Goal: Information Seeking & Learning: Check status

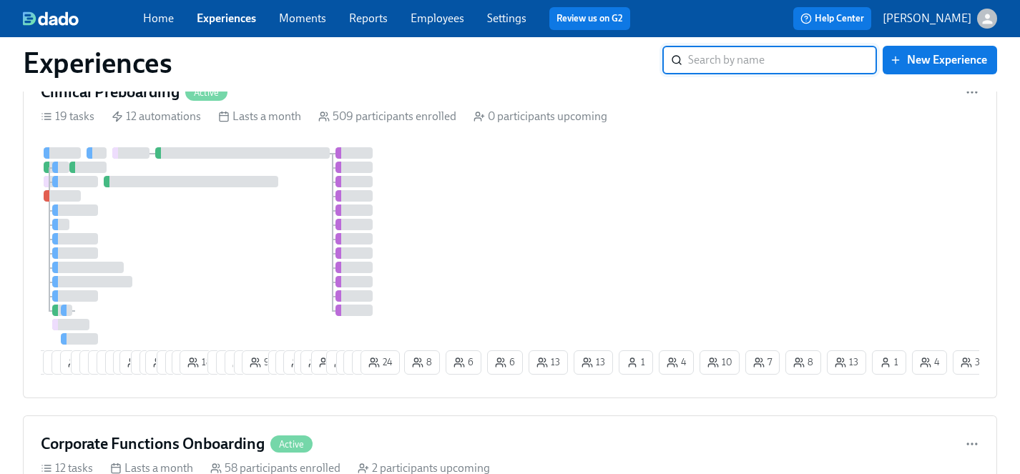
scroll to position [599, 0]
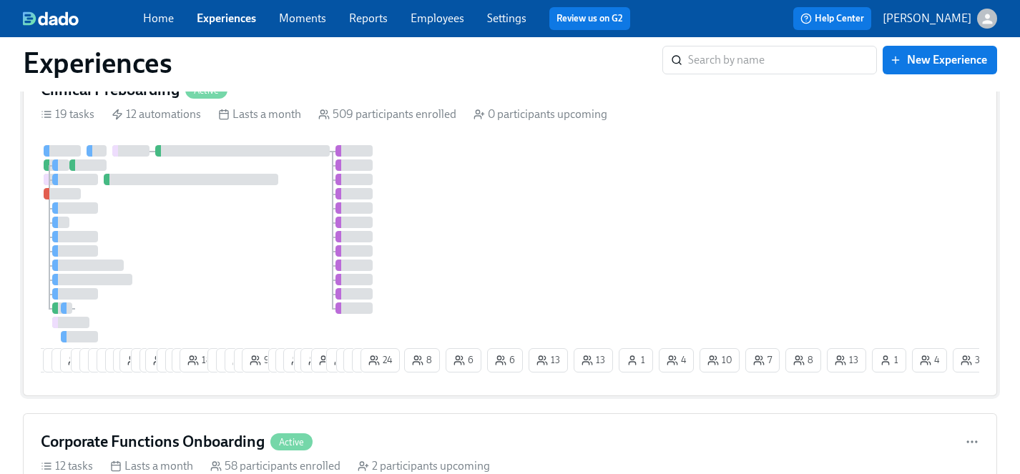
click at [274, 260] on div at bounding box center [221, 243] width 361 height 197
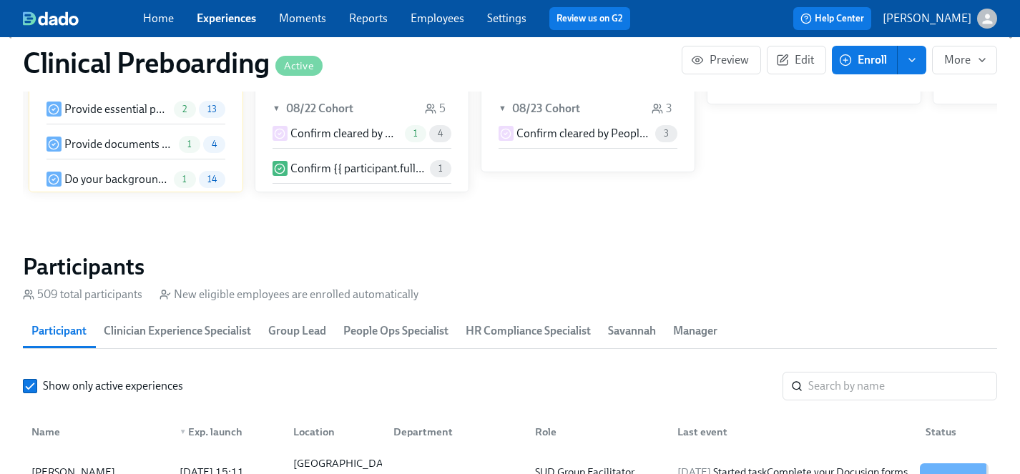
scroll to position [1519, 0]
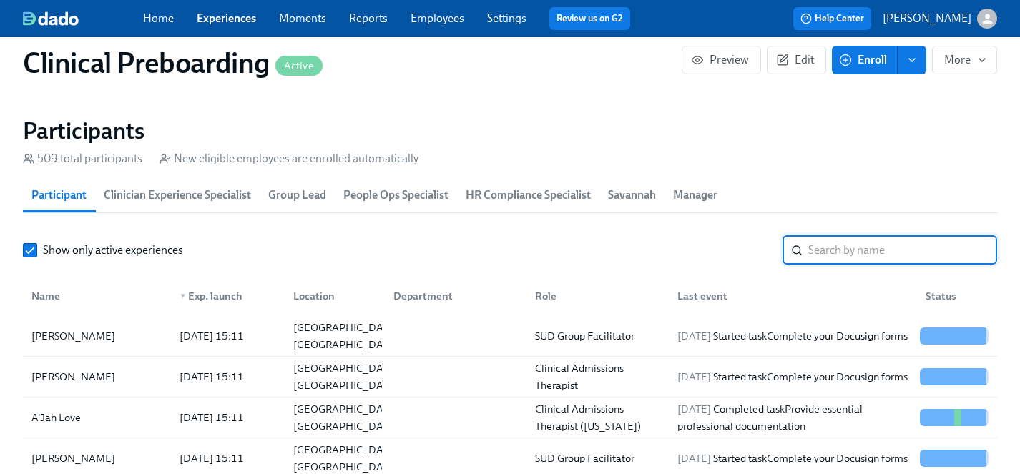
click at [840, 250] on input "search" at bounding box center [902, 250] width 189 height 29
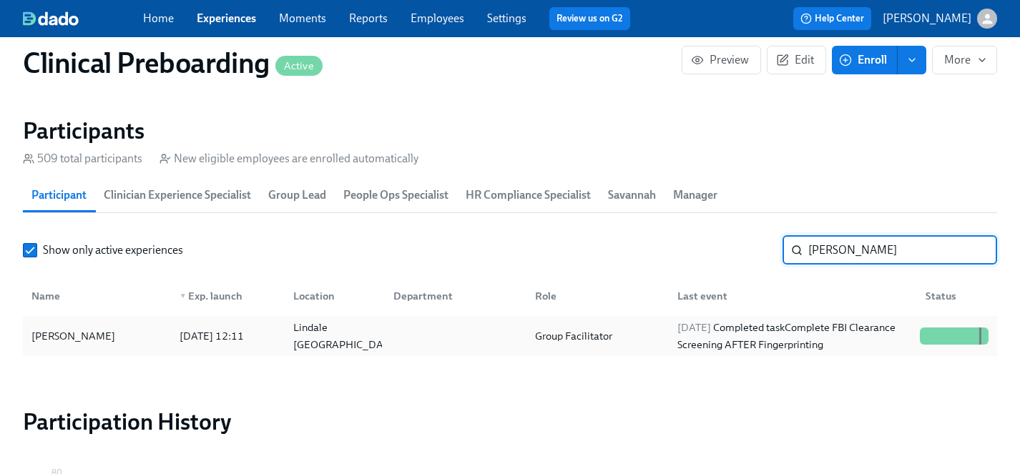
type input "[PERSON_NAME]"
click at [84, 332] on div "[PERSON_NAME]" at bounding box center [73, 336] width 95 height 17
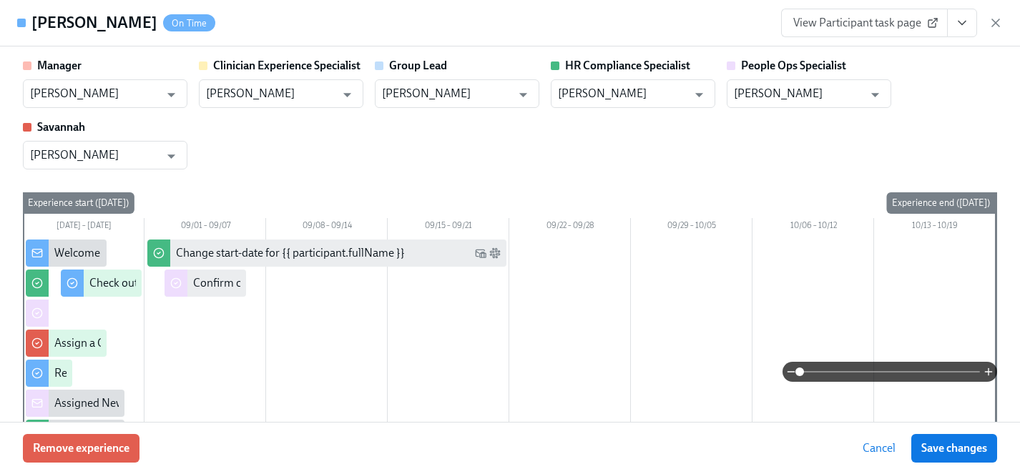
click at [865, 19] on span "View Participant task page" at bounding box center [864, 23] width 142 height 14
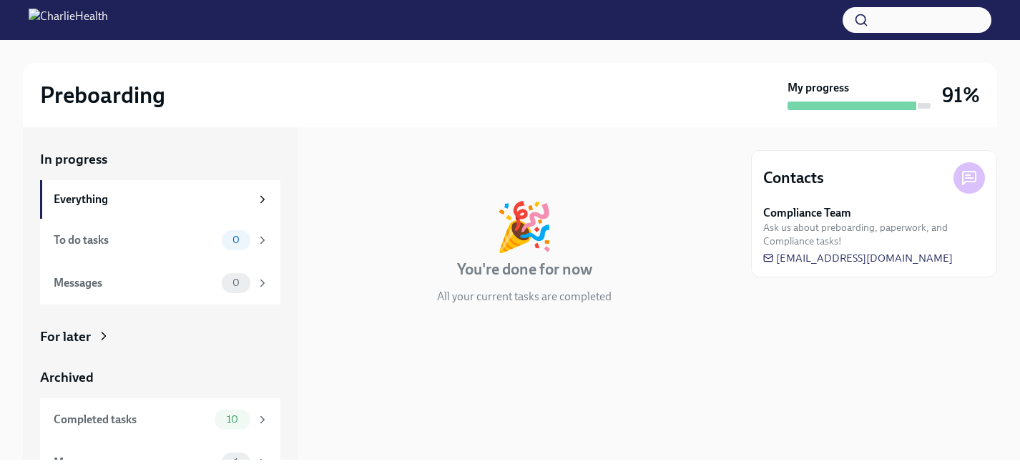
click at [78, 338] on div "For later" at bounding box center [65, 337] width 51 height 19
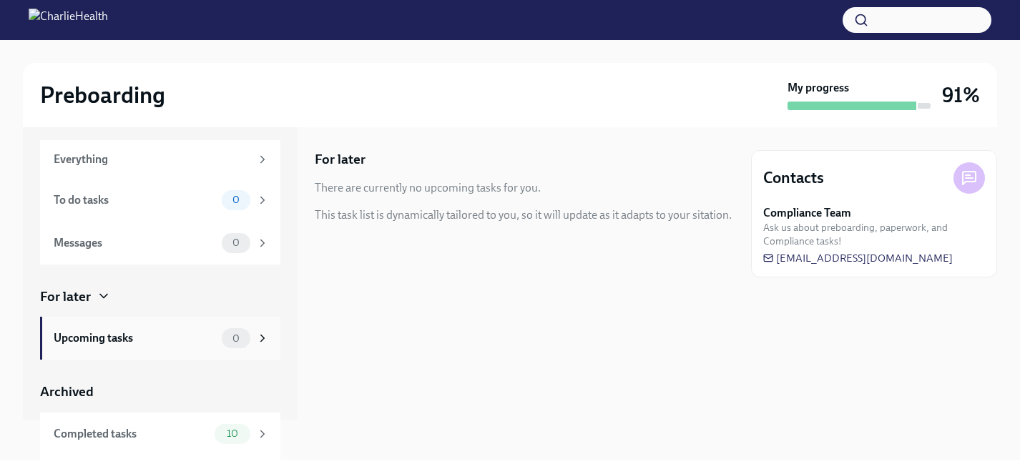
scroll to position [79, 0]
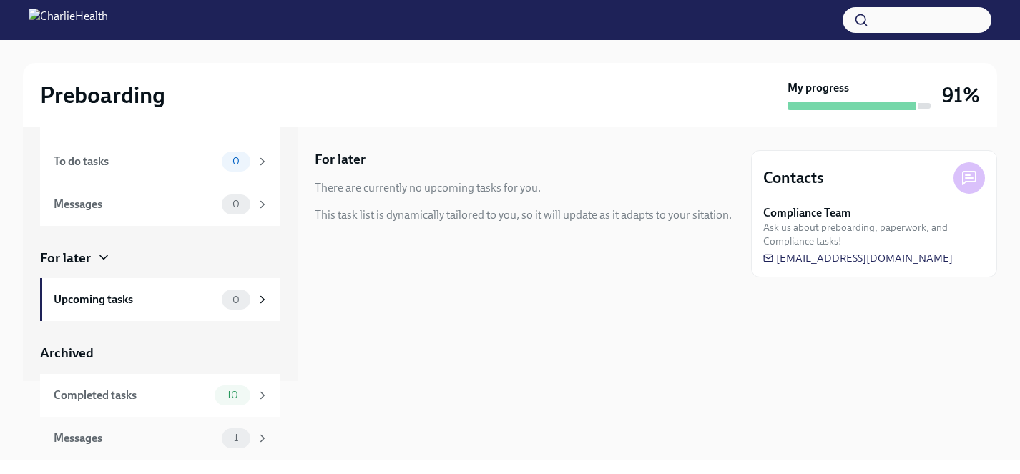
click at [123, 433] on div "Messages" at bounding box center [135, 439] width 162 height 16
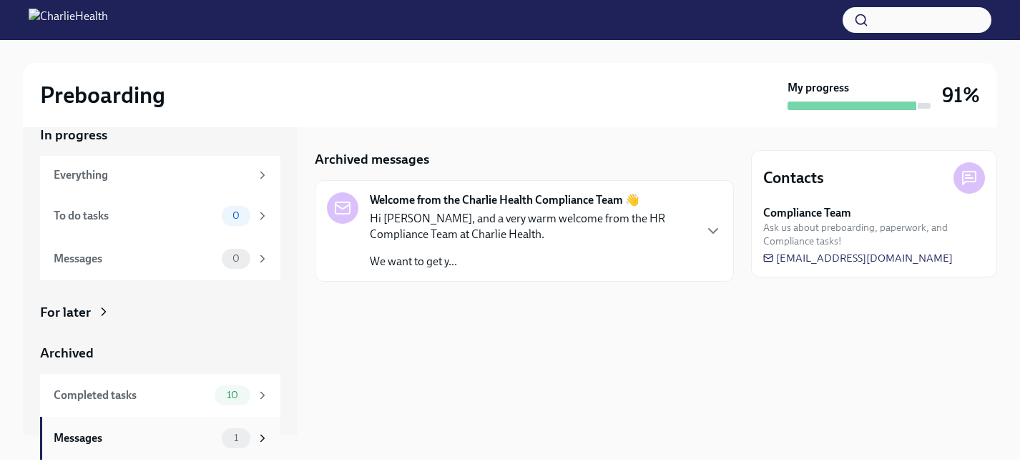
scroll to position [24, 0]
click at [546, 247] on div "Hi Felicia, and a very warm welcome from the HR Compliance Team at Charlie Heal…" at bounding box center [531, 240] width 323 height 59
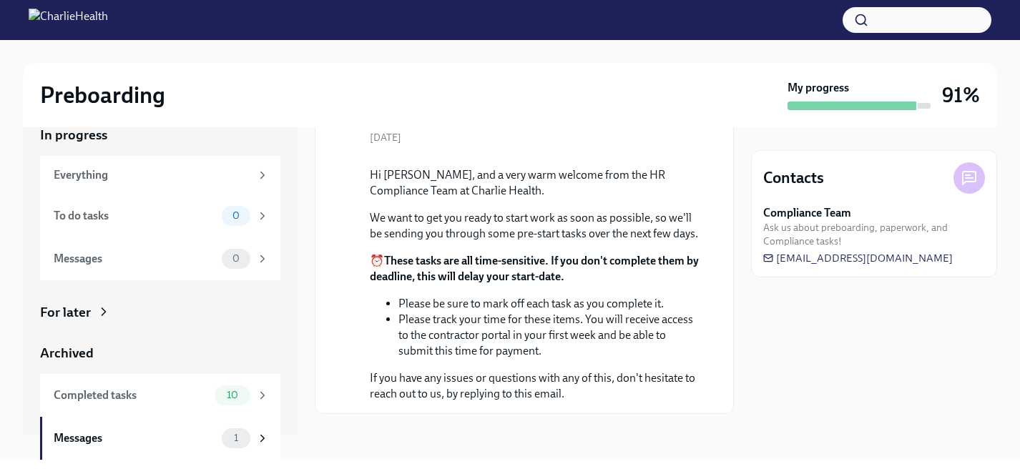
scroll to position [0, 0]
